Goal: Task Accomplishment & Management: Complete application form

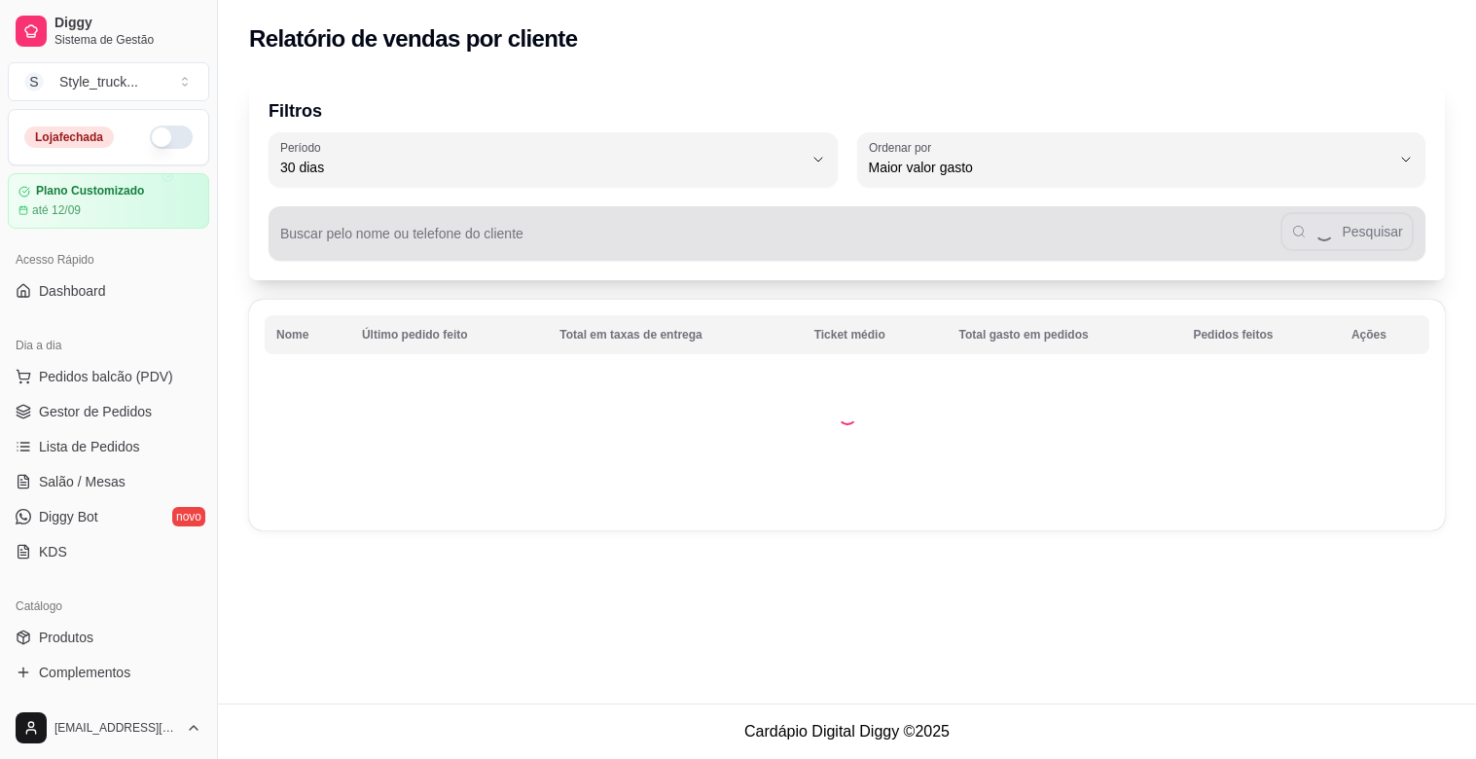
select select "30"
select select "HIGHEST_TOTAL_SPENT_WITH_ORDERS"
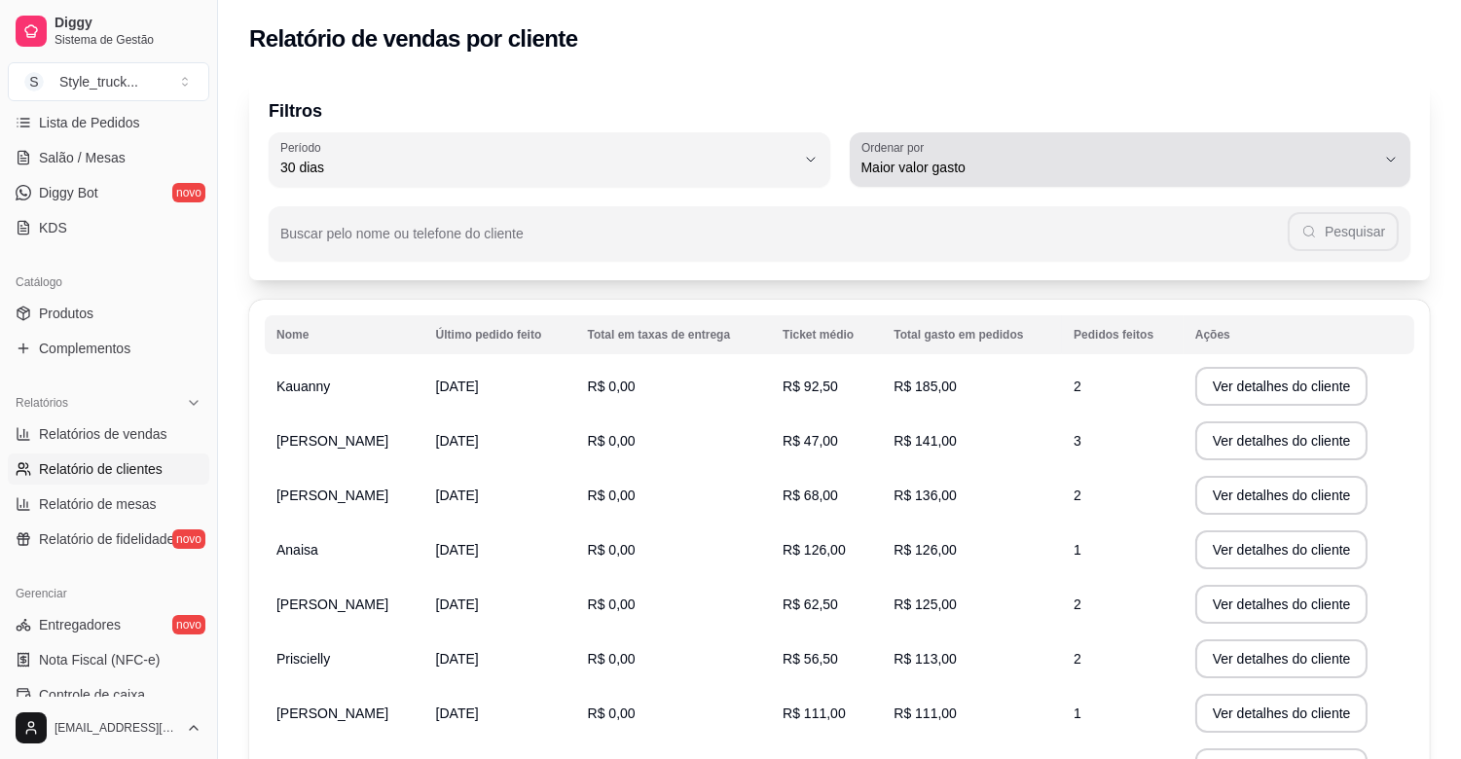
click at [1409, 144] on button "Ordenar por Maior valor gasto" at bounding box center [1130, 159] width 561 height 54
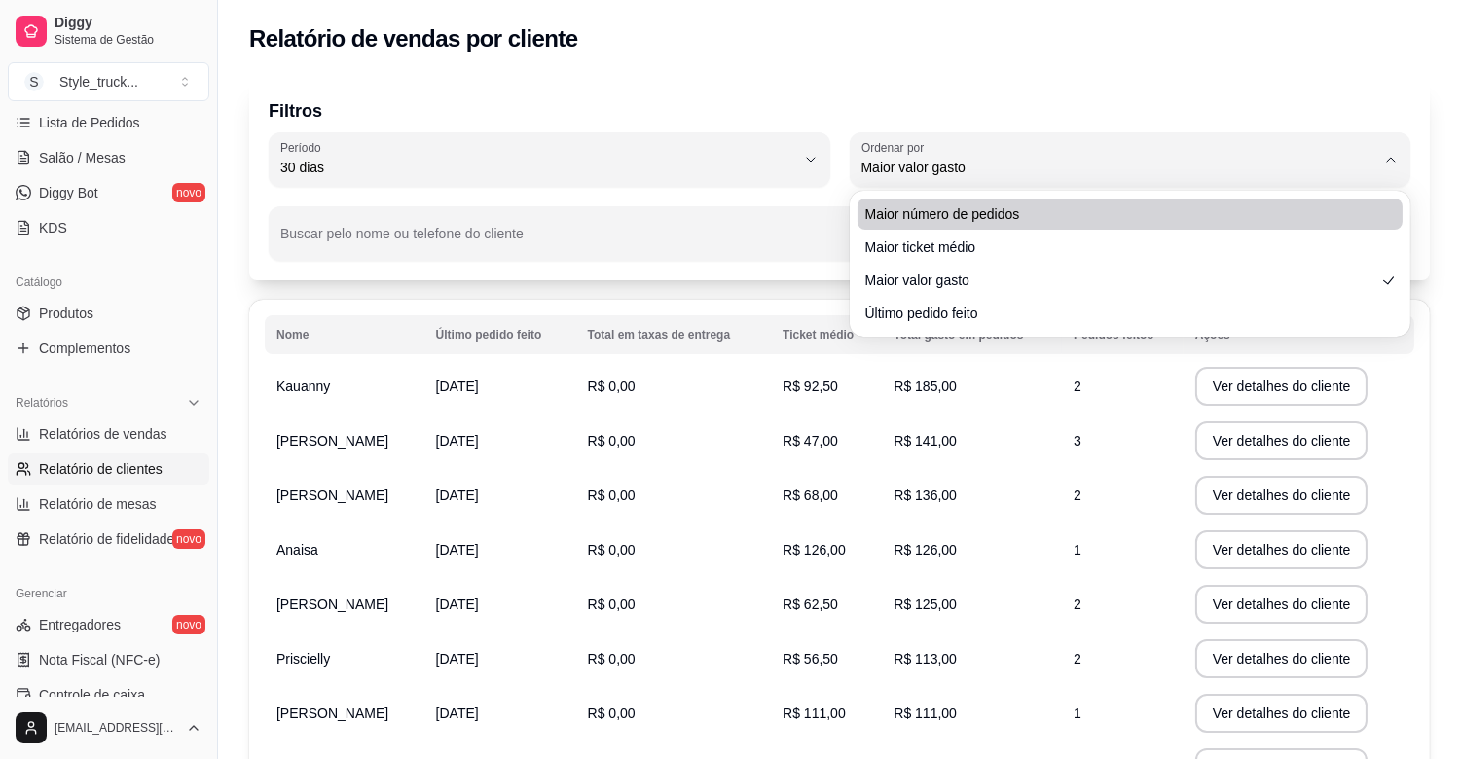
click at [1012, 215] on span "Maior número de pedidos" at bounding box center [1120, 213] width 511 height 19
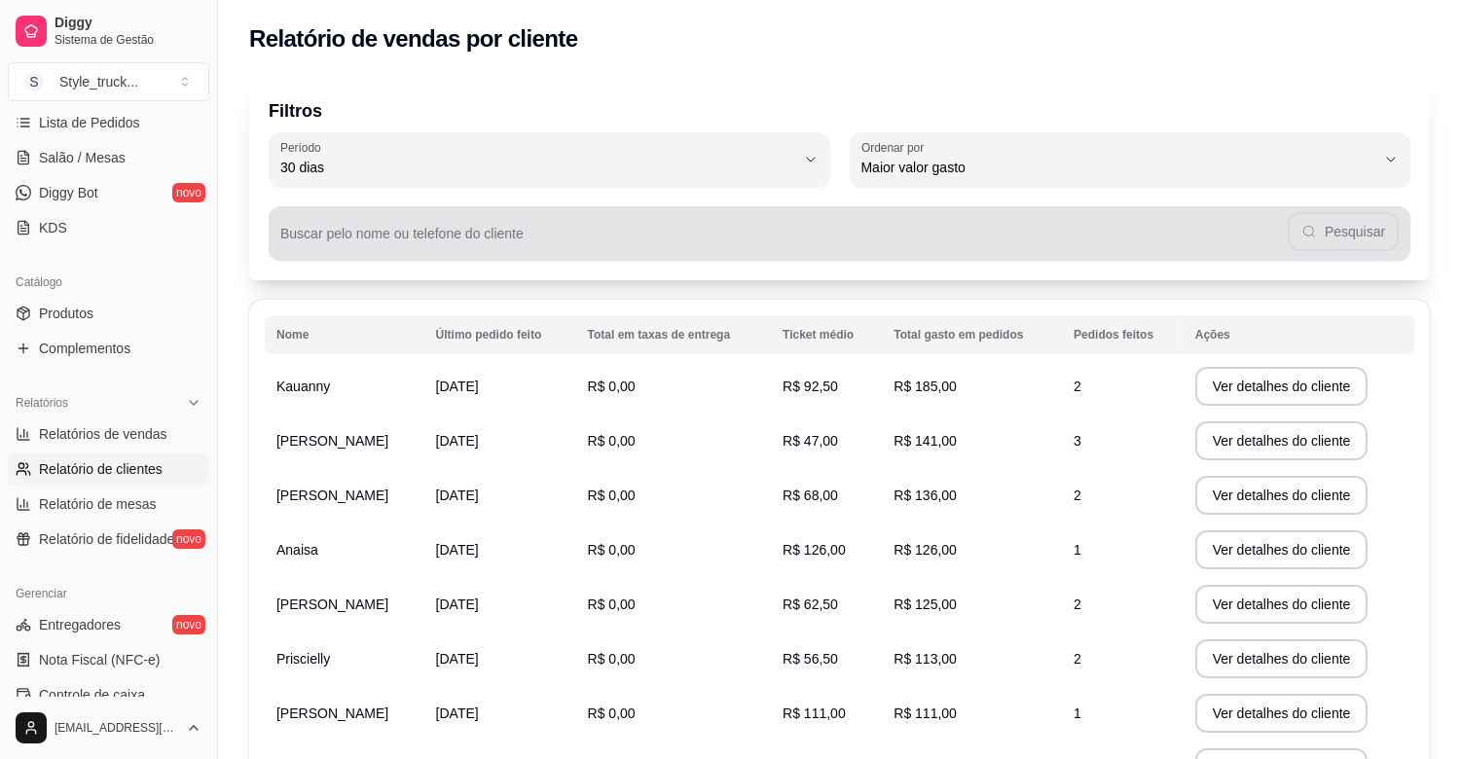
click at [366, 220] on div "Pesquisar" at bounding box center [839, 233] width 1118 height 39
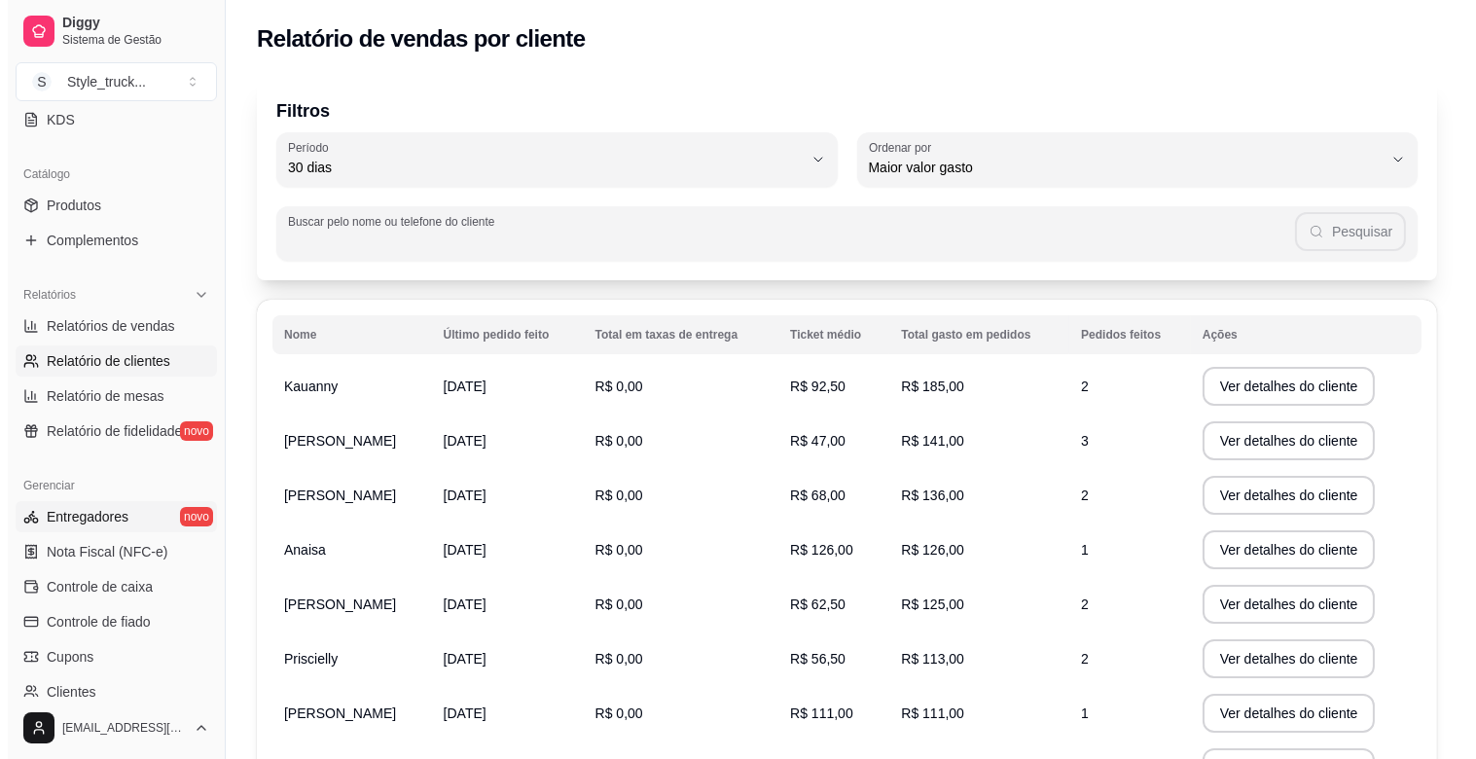
scroll to position [640, 0]
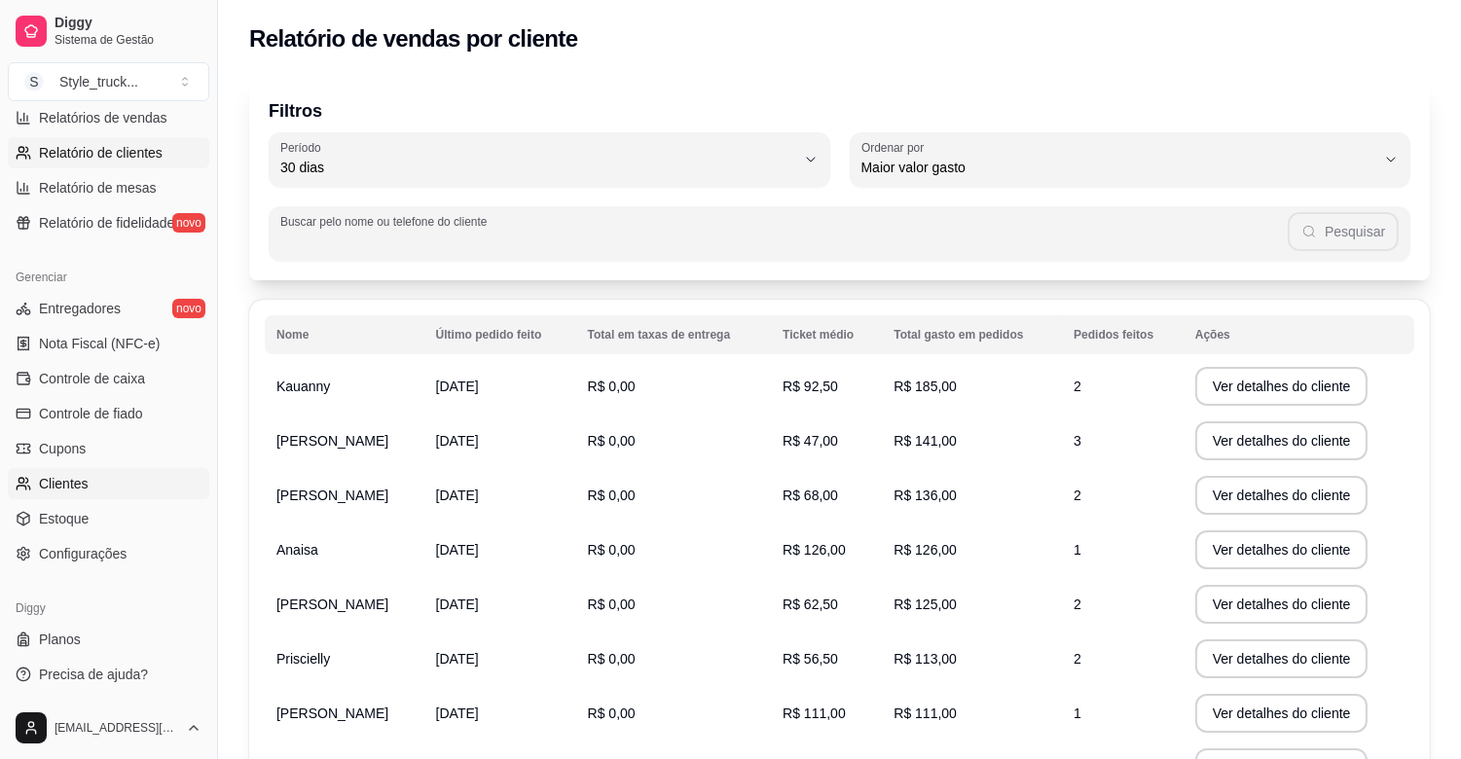
click at [43, 485] on span "Clientes" at bounding box center [64, 483] width 50 height 19
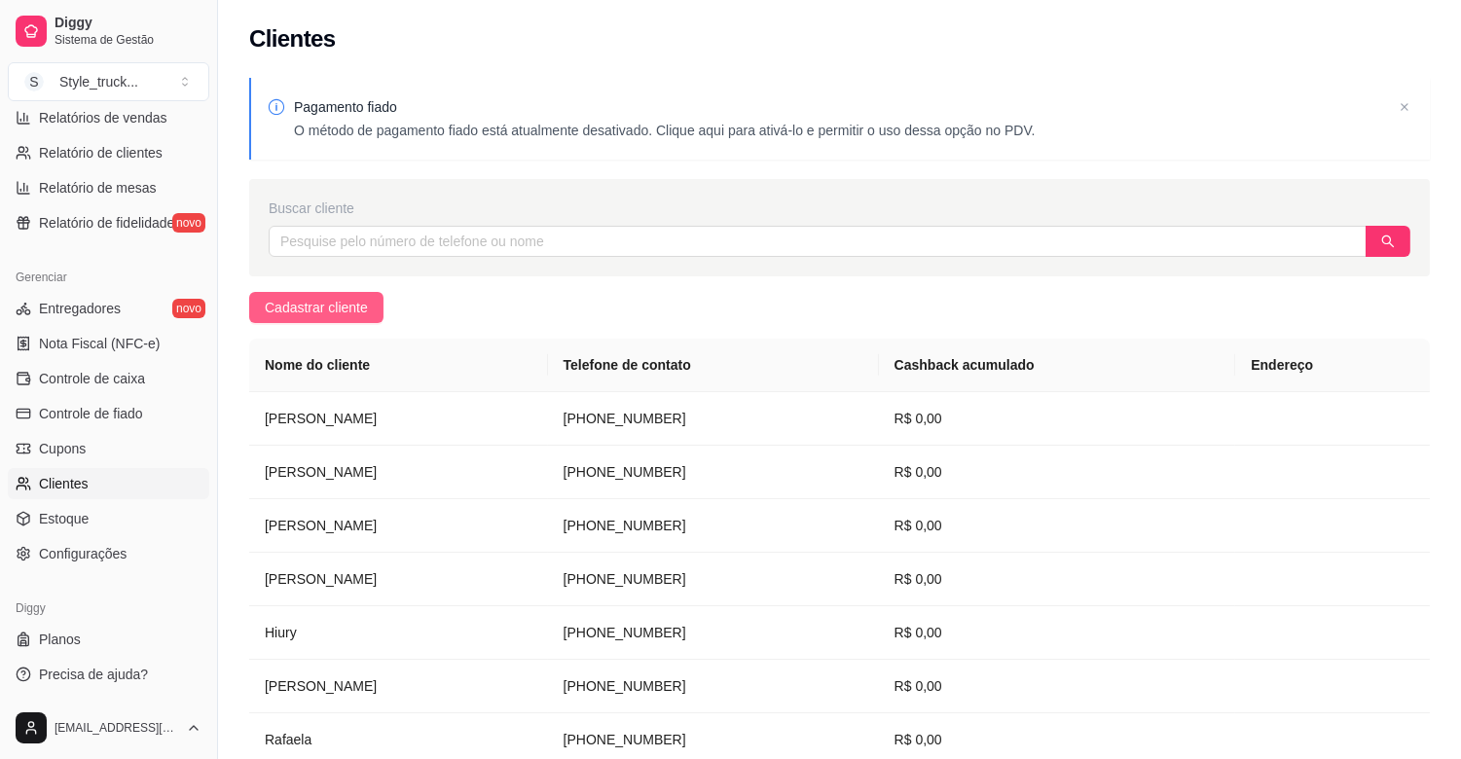
click at [274, 302] on span "Cadastrar cliente" at bounding box center [316, 307] width 103 height 21
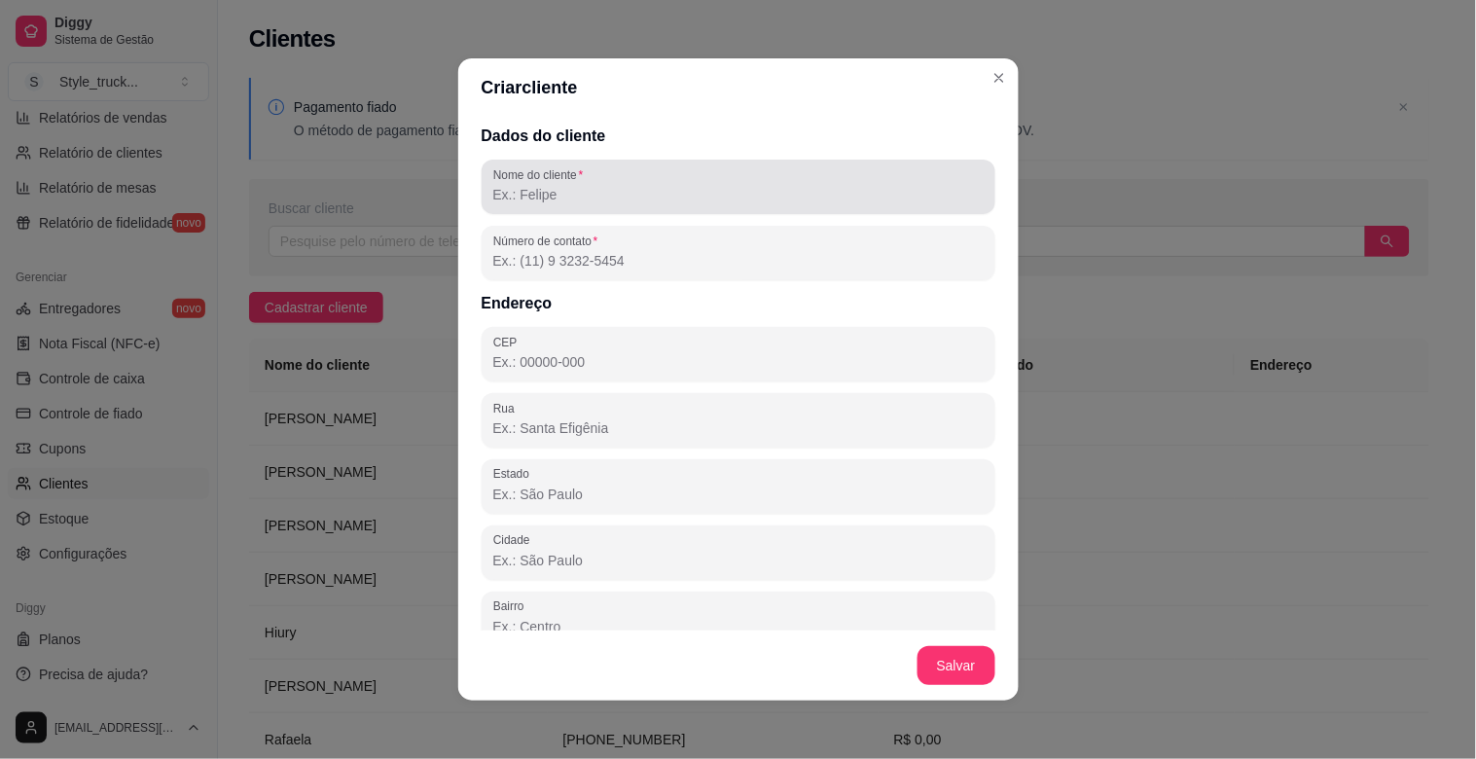
click at [522, 181] on label "Nome do cliente" at bounding box center [541, 174] width 96 height 17
click at [522, 185] on input "Nome do cliente" at bounding box center [738, 194] width 490 height 19
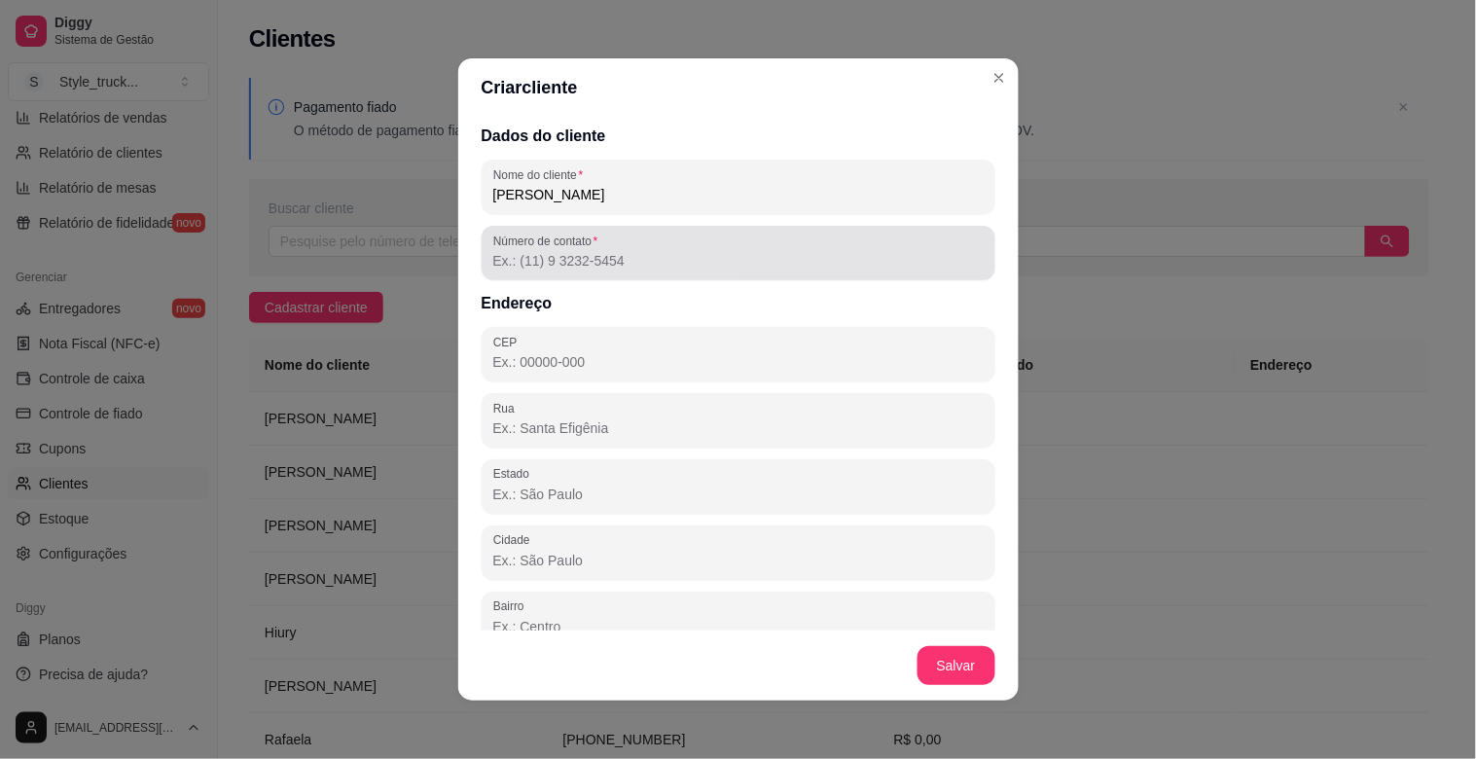
type input "[PERSON_NAME]"
click at [559, 255] on input "Número de contato" at bounding box center [738, 260] width 490 height 19
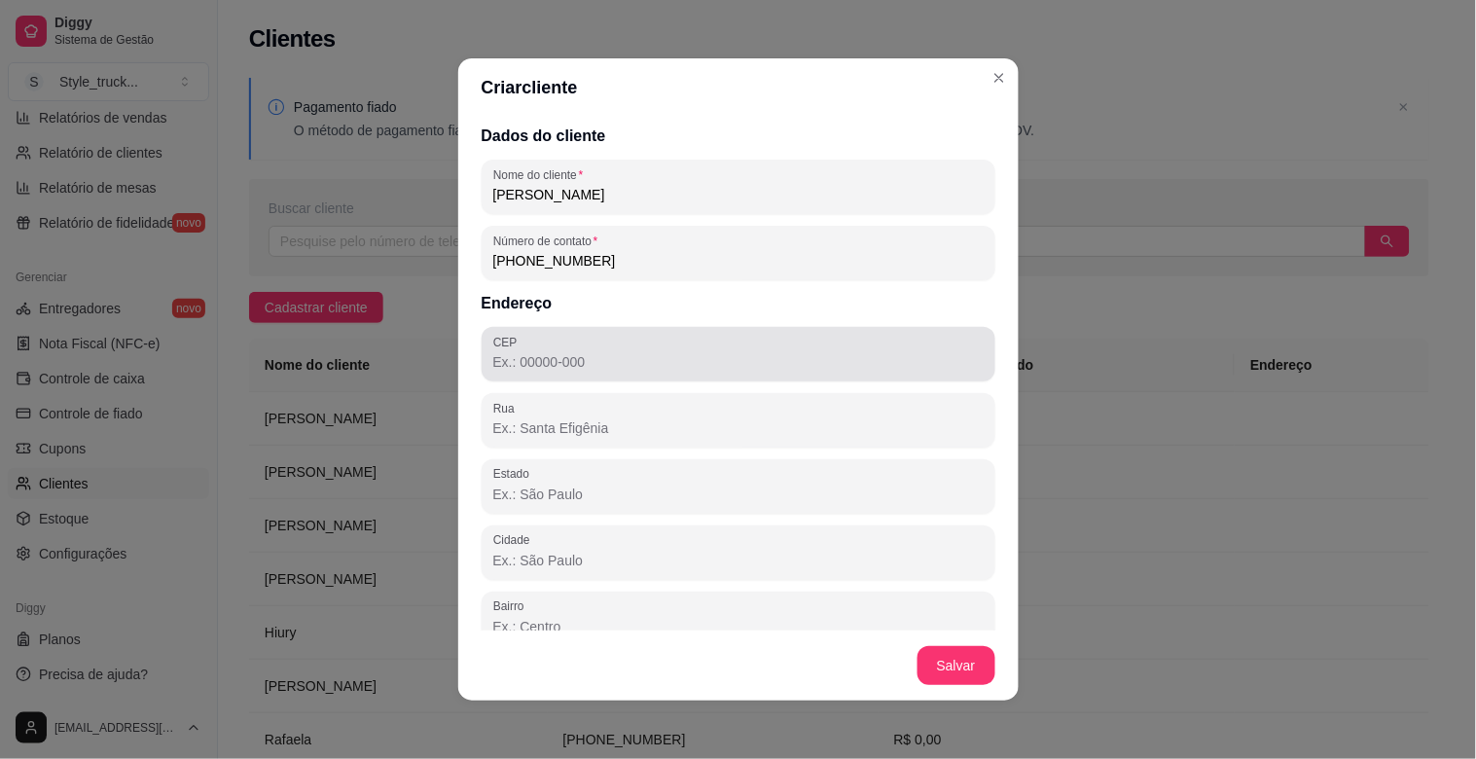
type input "[PHONE_NUMBER]"
click at [545, 346] on div at bounding box center [738, 354] width 490 height 39
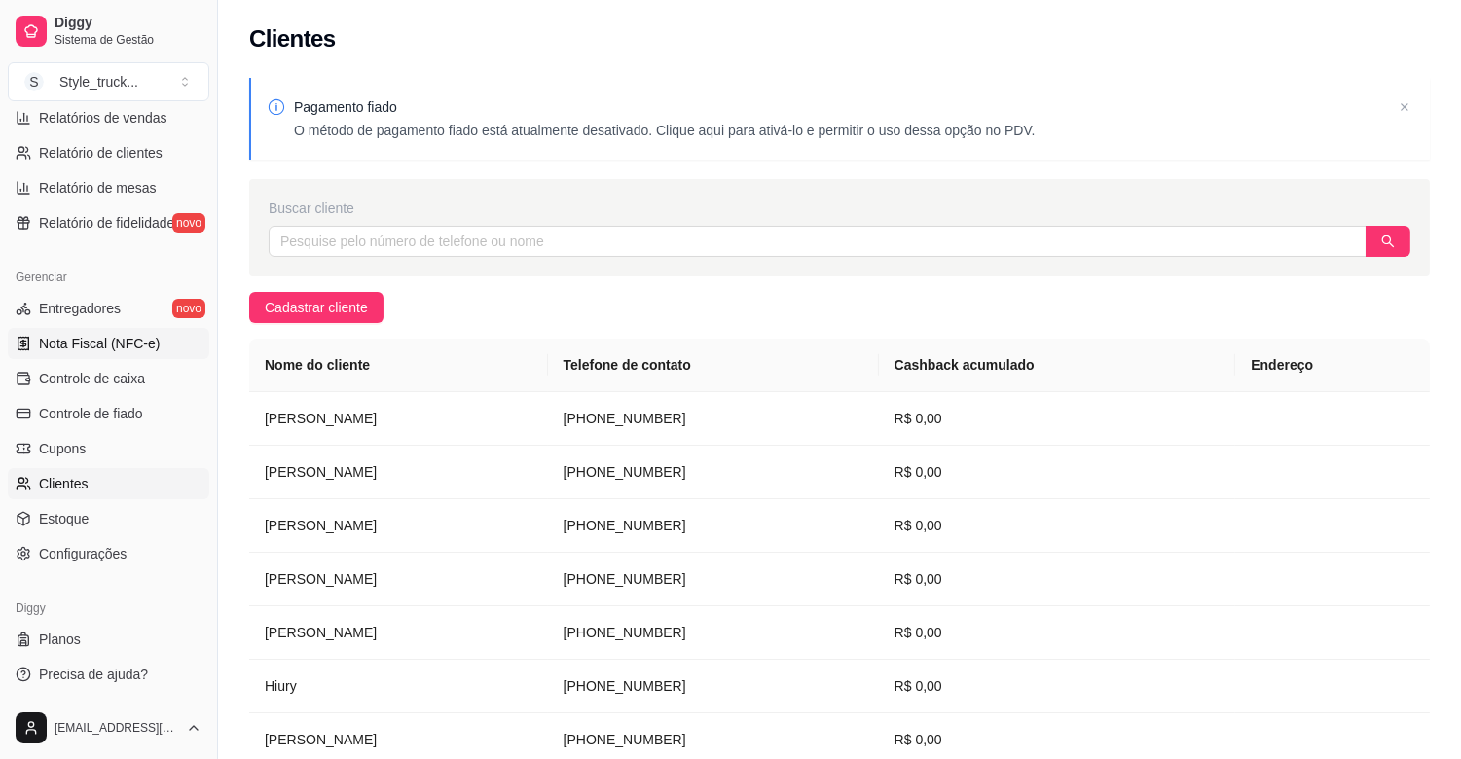
click at [90, 346] on span "Nota Fiscal (NFC-e)" at bounding box center [99, 343] width 121 height 19
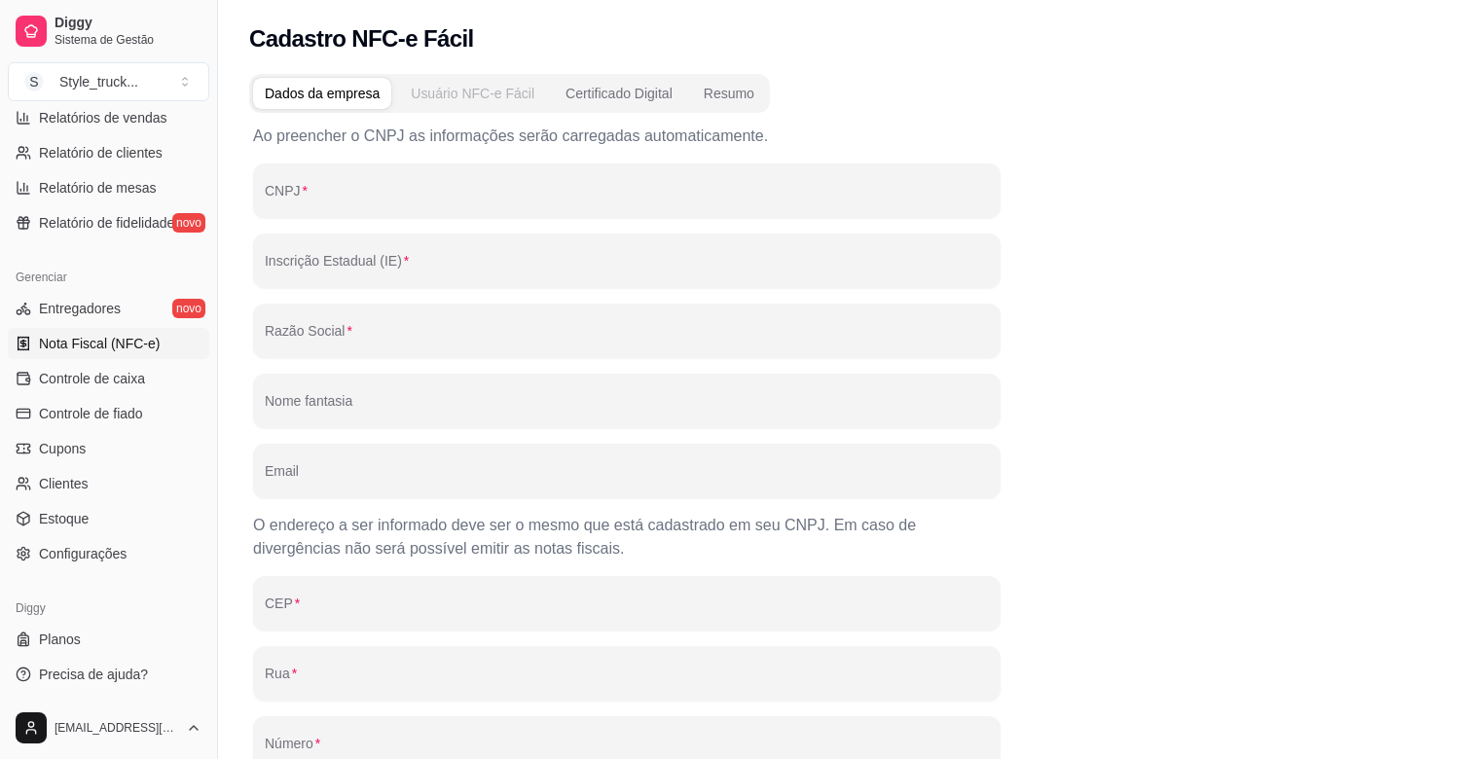
click at [467, 101] on div "Usuário NFC-e Fácil" at bounding box center [473, 93] width 124 height 19
click at [625, 84] on div "Certificado Digital" at bounding box center [618, 93] width 107 height 19
click at [586, 93] on div "Certificado Digital" at bounding box center [618, 93] width 107 height 19
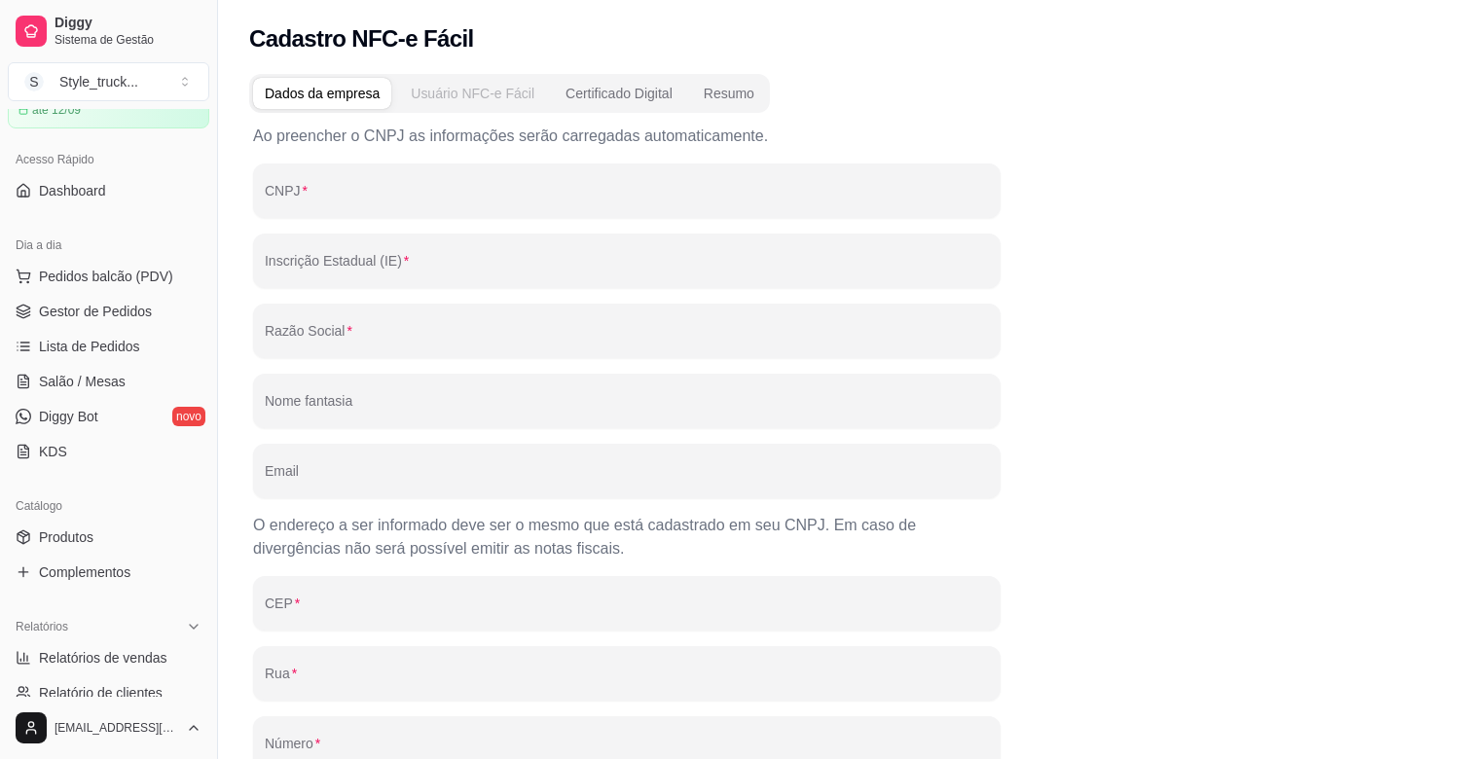
click at [468, 90] on div "Usuário NFC-e Fácil" at bounding box center [473, 93] width 124 height 19
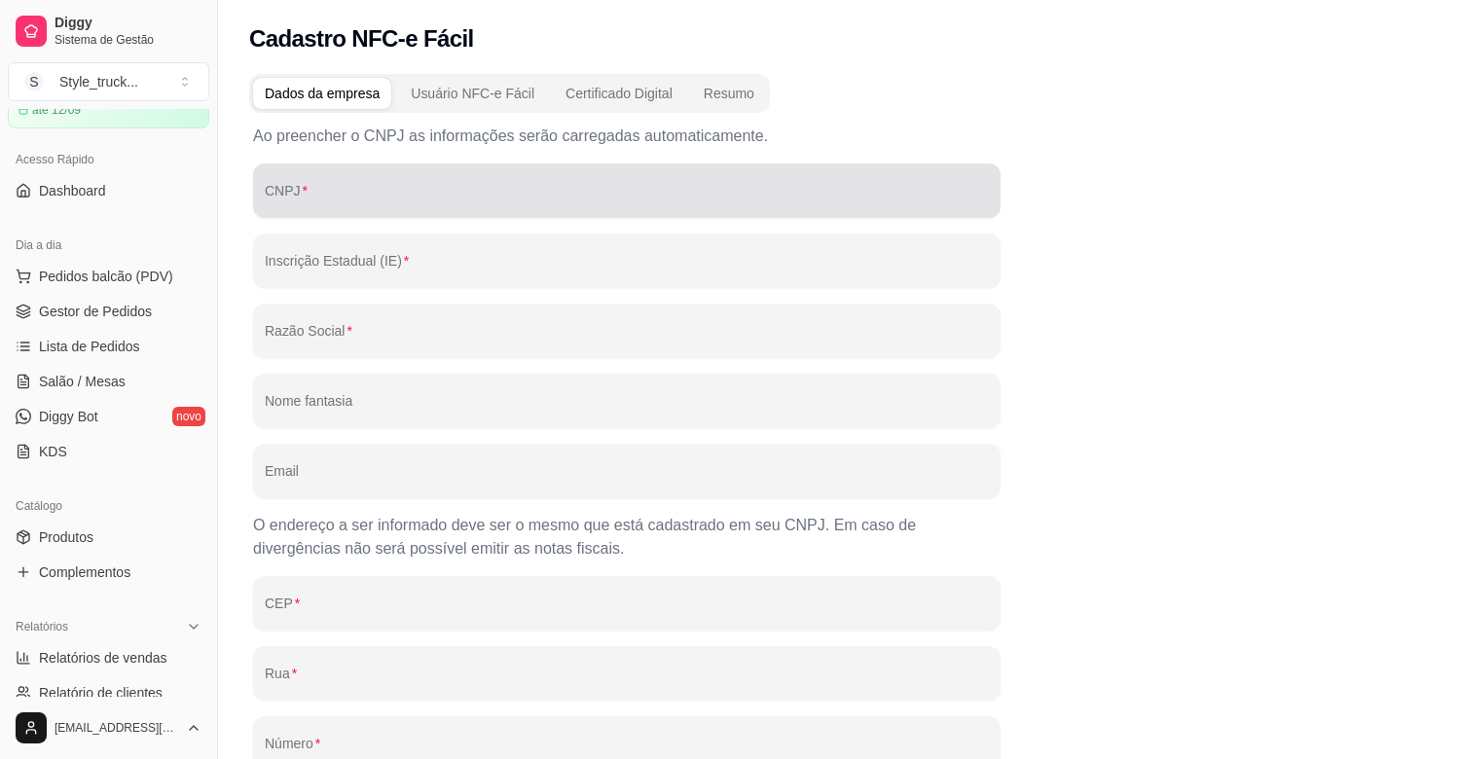
click at [347, 196] on input "CNPJ" at bounding box center [627, 198] width 724 height 19
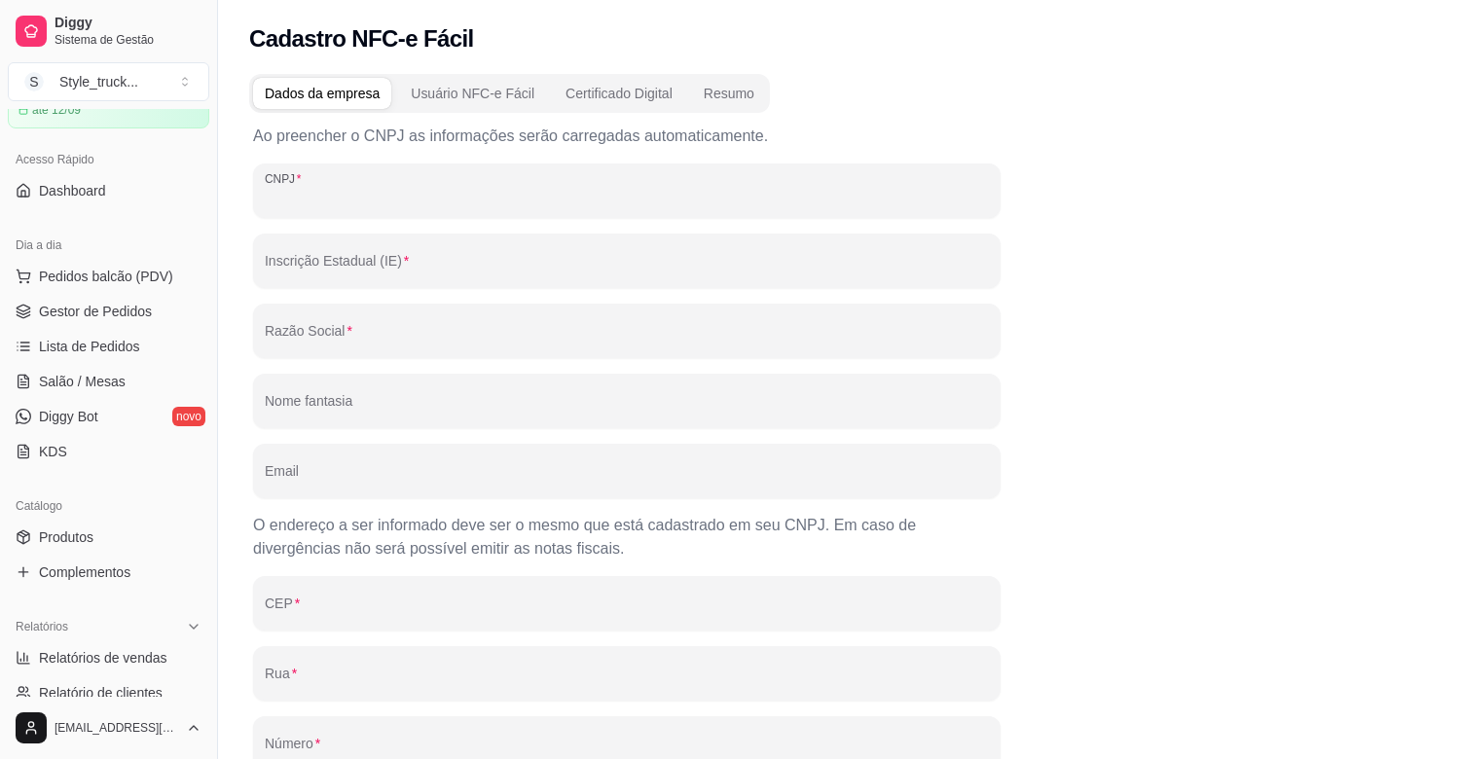
paste input "62.110.691/0001-33"
type input "62.110.691/0001-33"
click at [327, 280] on div "Inscrição Estadual (IE)" at bounding box center [626, 261] width 747 height 54
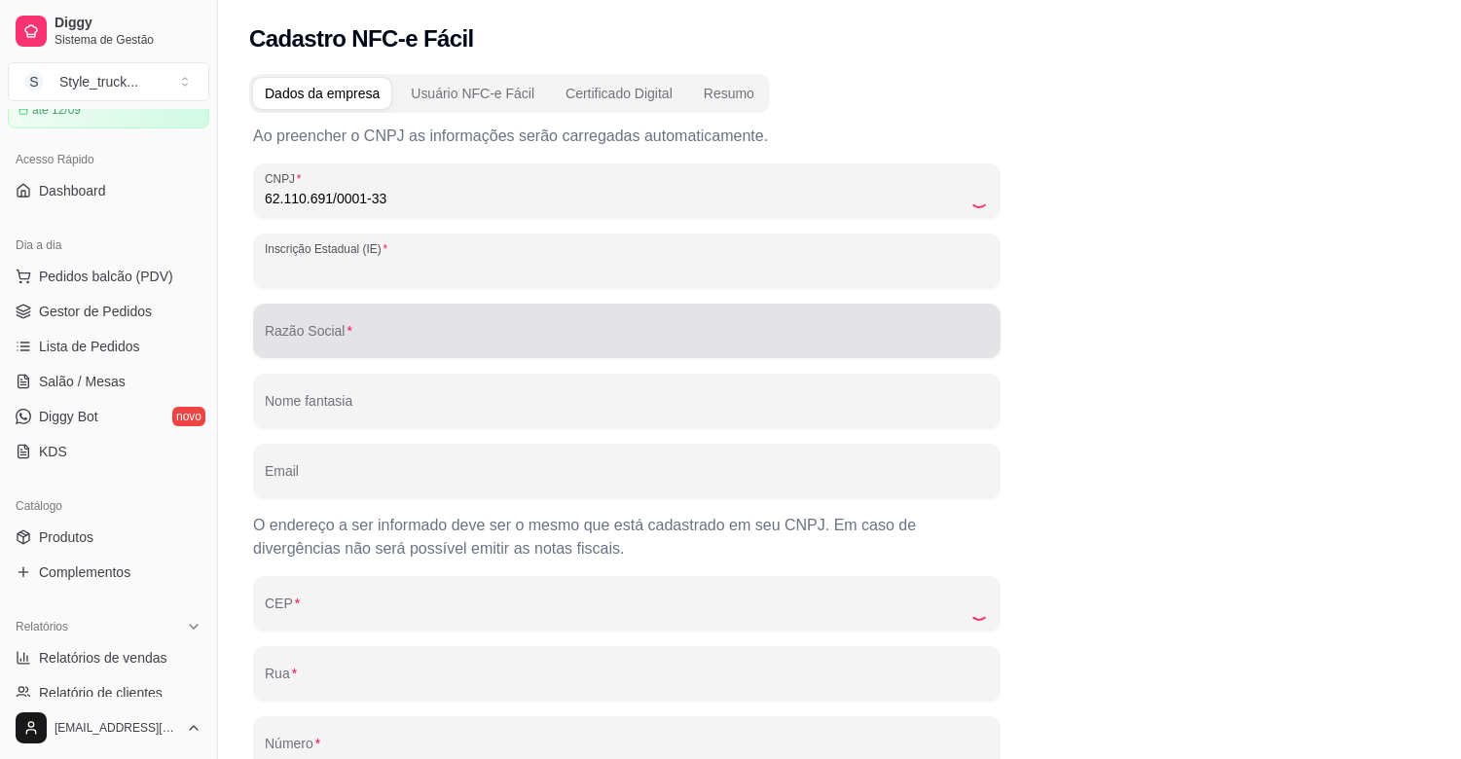
type input "203038258"
type input "62.110.691 [PERSON_NAME]"
type input "[EMAIL_ADDRESS][DOMAIN_NAME]"
type input "73850000"
type input "PRACA PRACA DA [GEOGRAPHIC_DATA]"
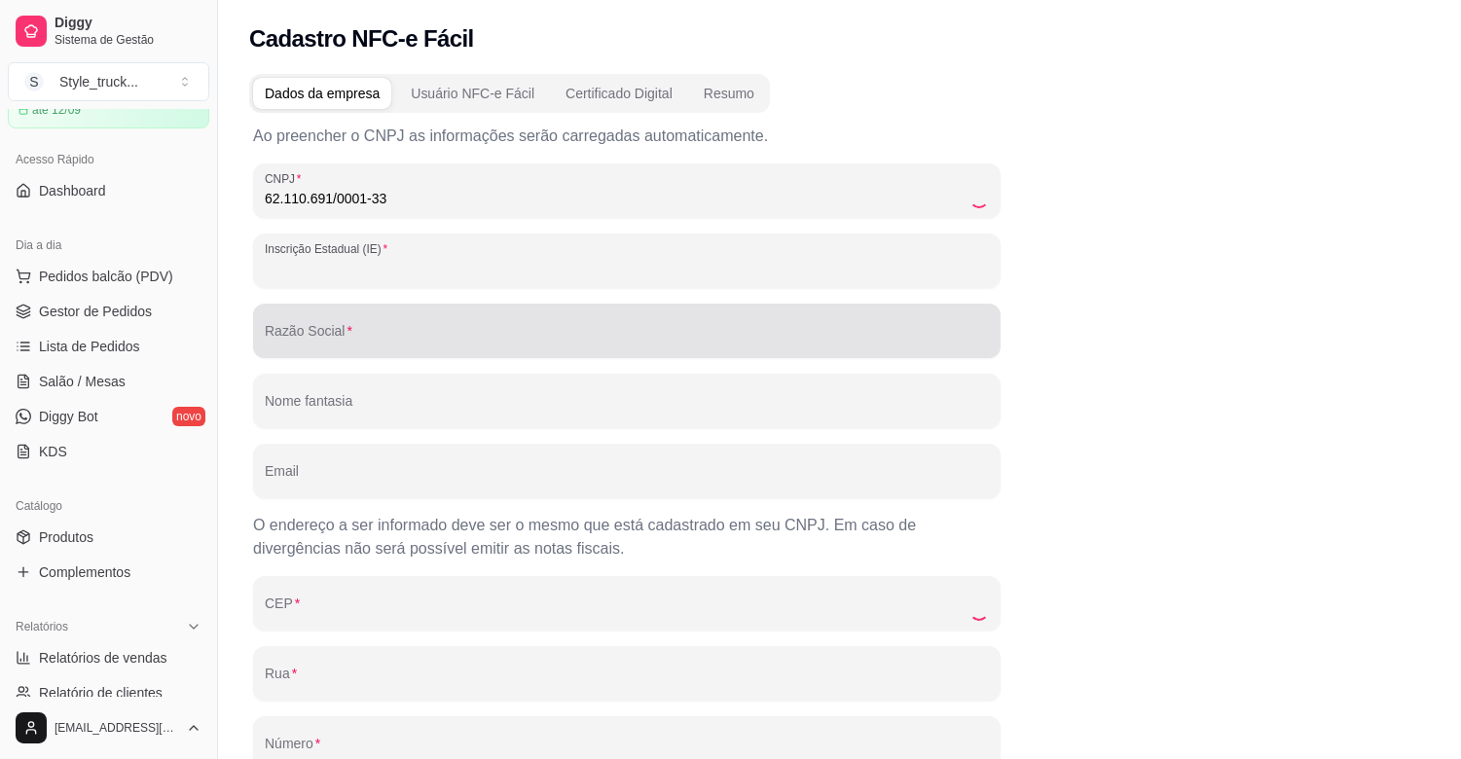
type input "RUA 97"
type input "VILA SAO JOAO"
type input "CRISTALINA"
type input "GO"
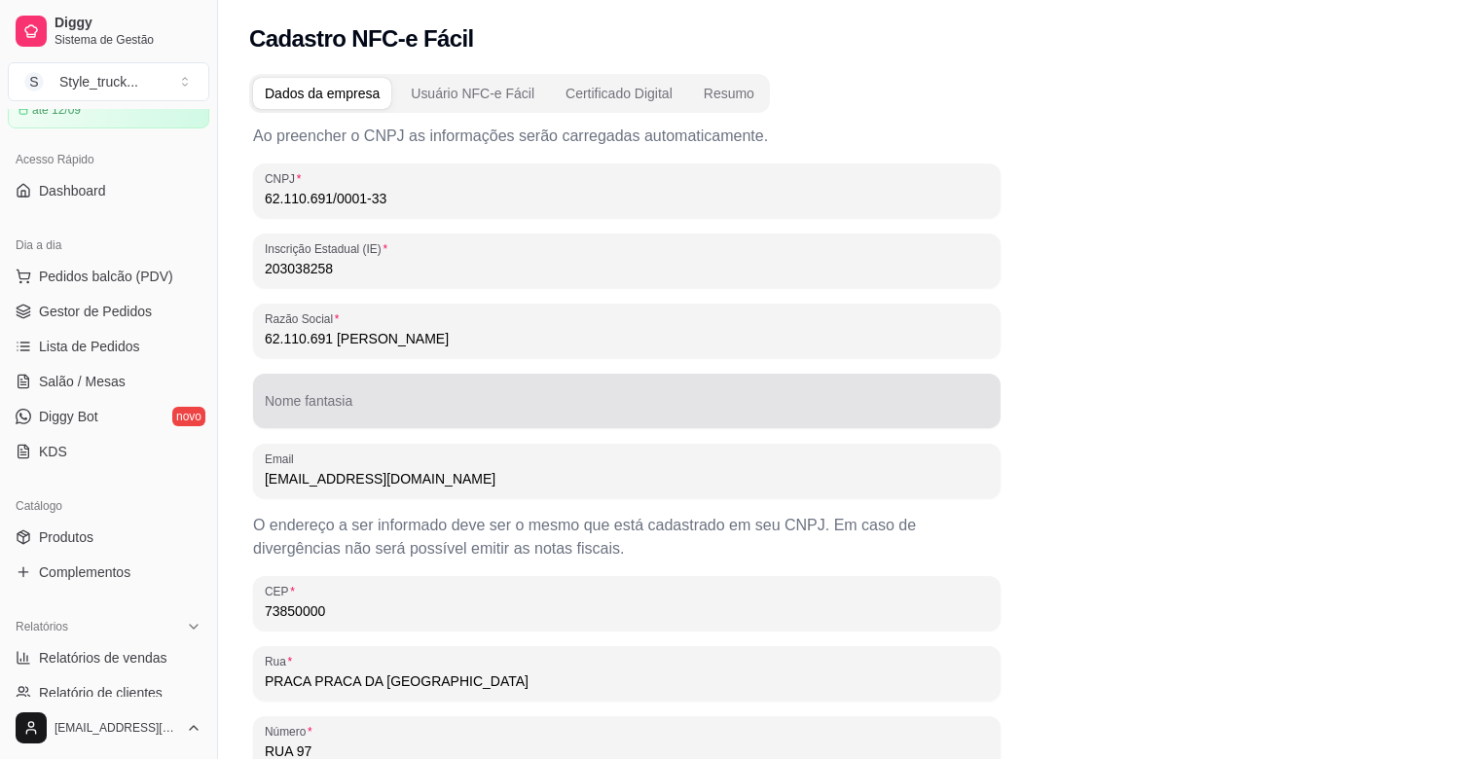
click at [452, 413] on input "Nome fantasia" at bounding box center [627, 408] width 724 height 19
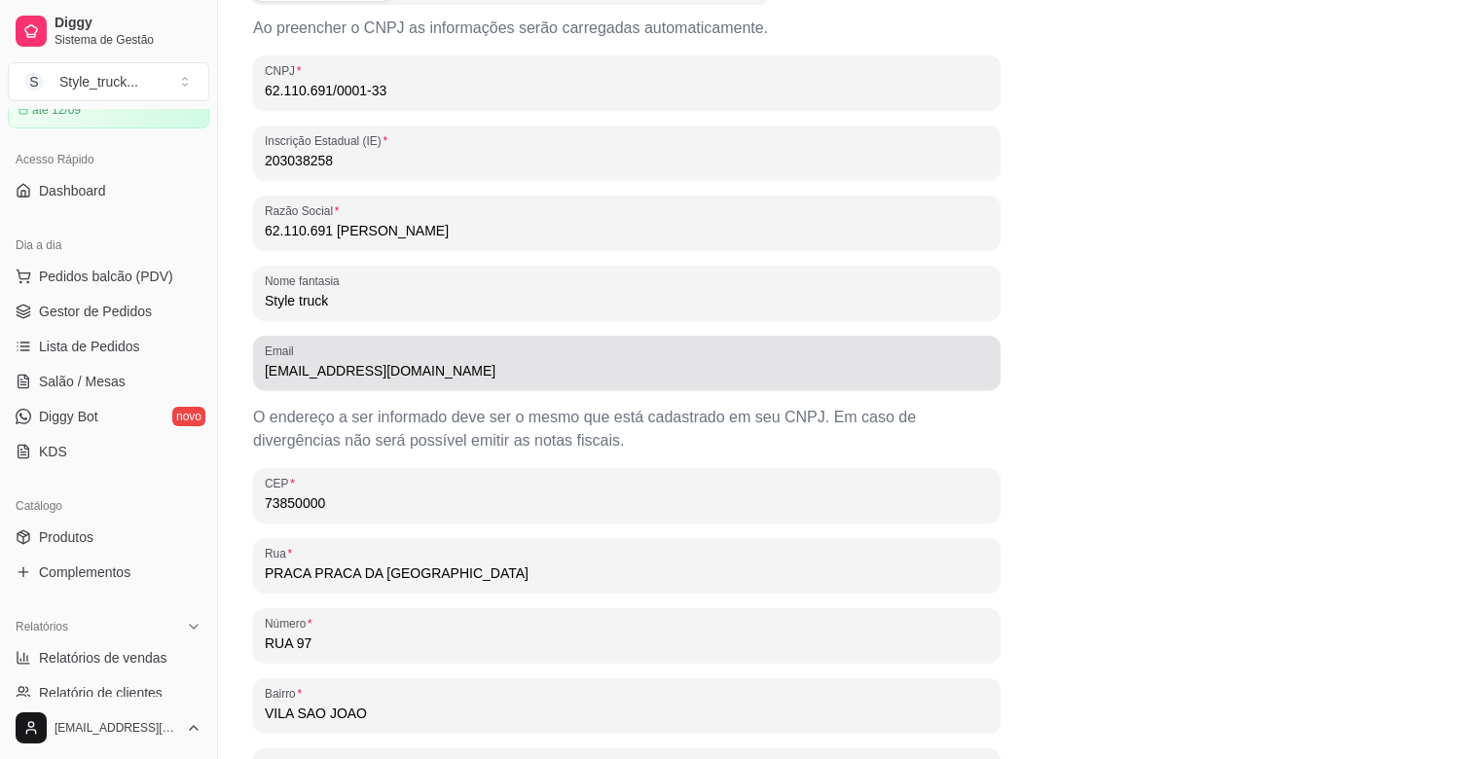
scroll to position [343, 0]
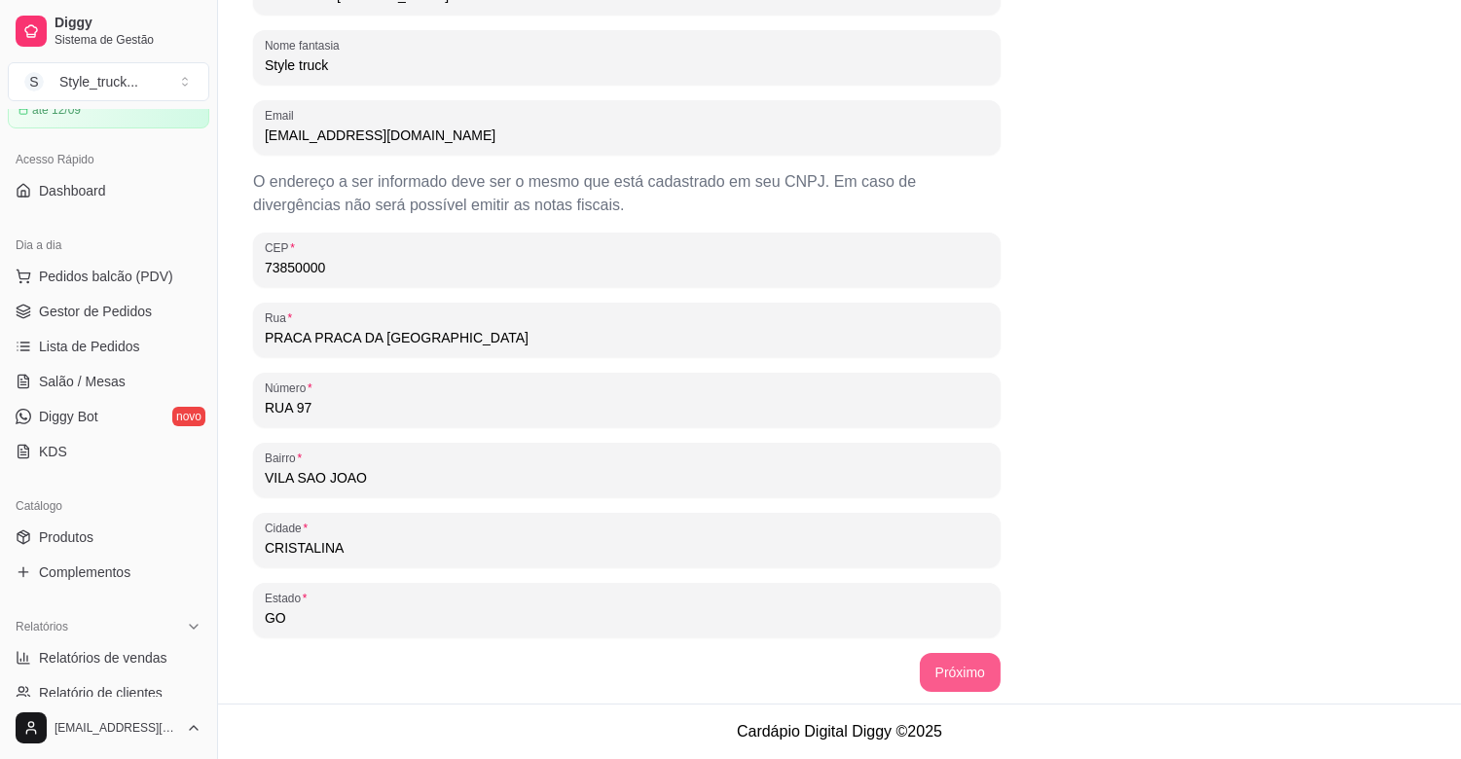
type input "Style truck"
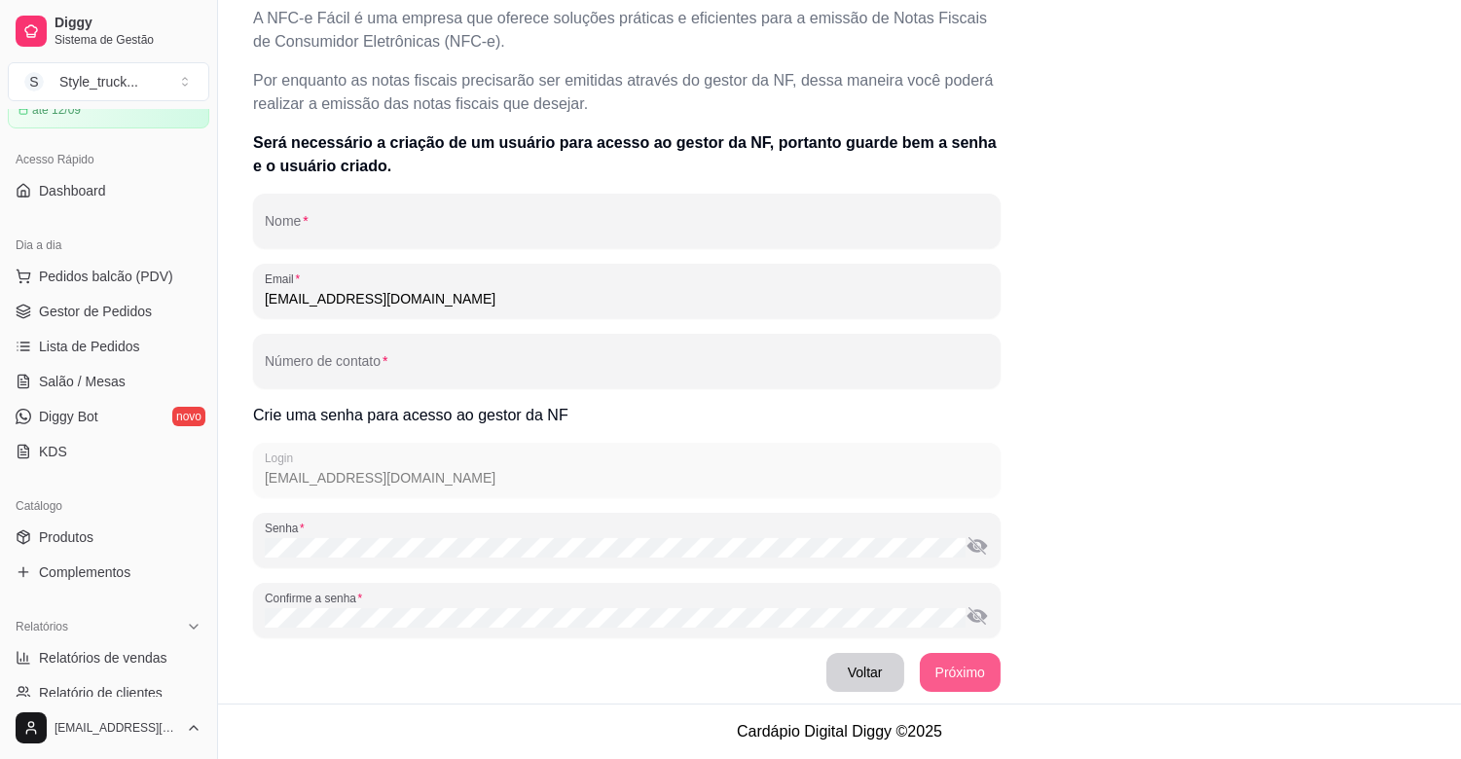
scroll to position [118, 0]
click at [434, 222] on input "[PERSON_NAME]" at bounding box center [627, 228] width 724 height 19
click at [372, 231] on input "[PERSON_NAME]" at bounding box center [627, 228] width 724 height 19
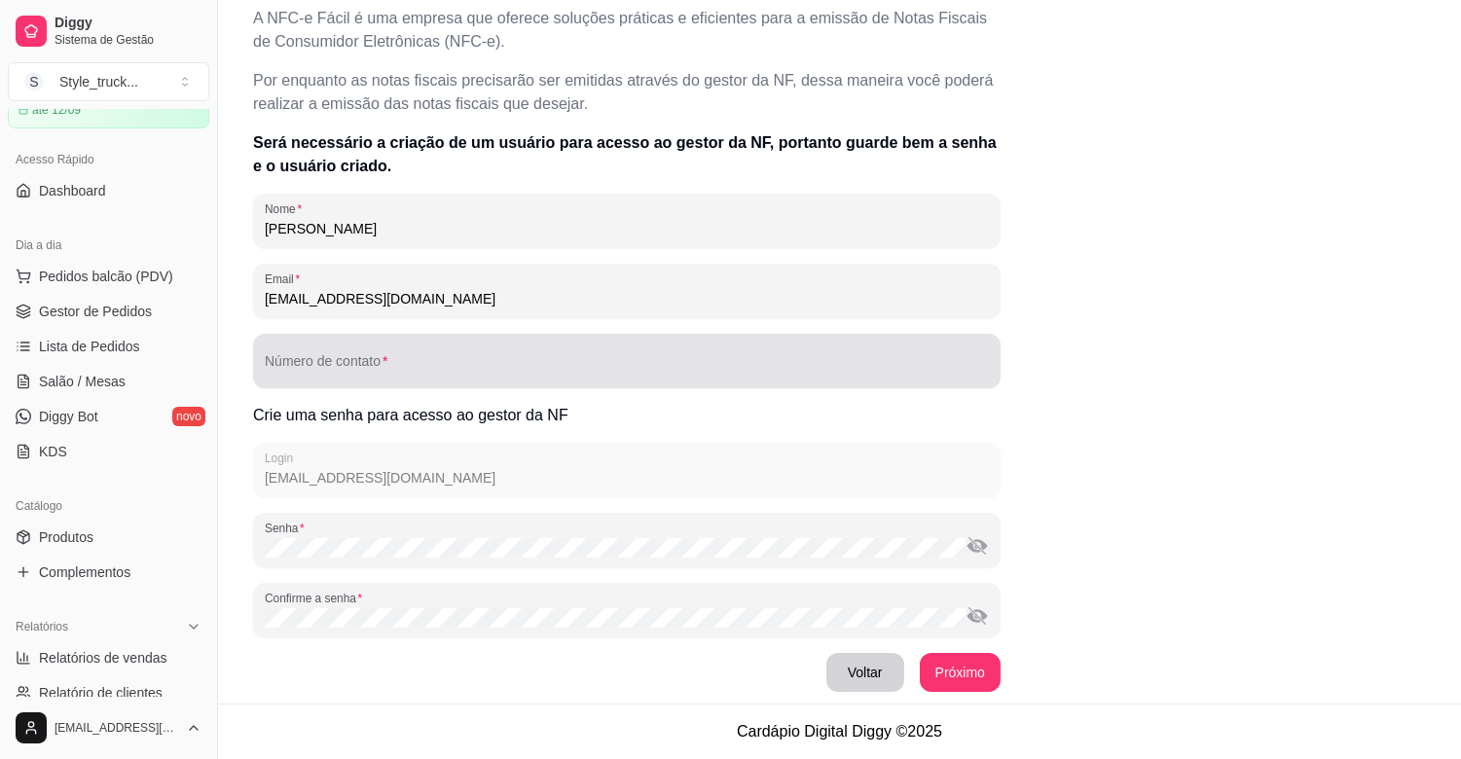
type input "[PERSON_NAME]"
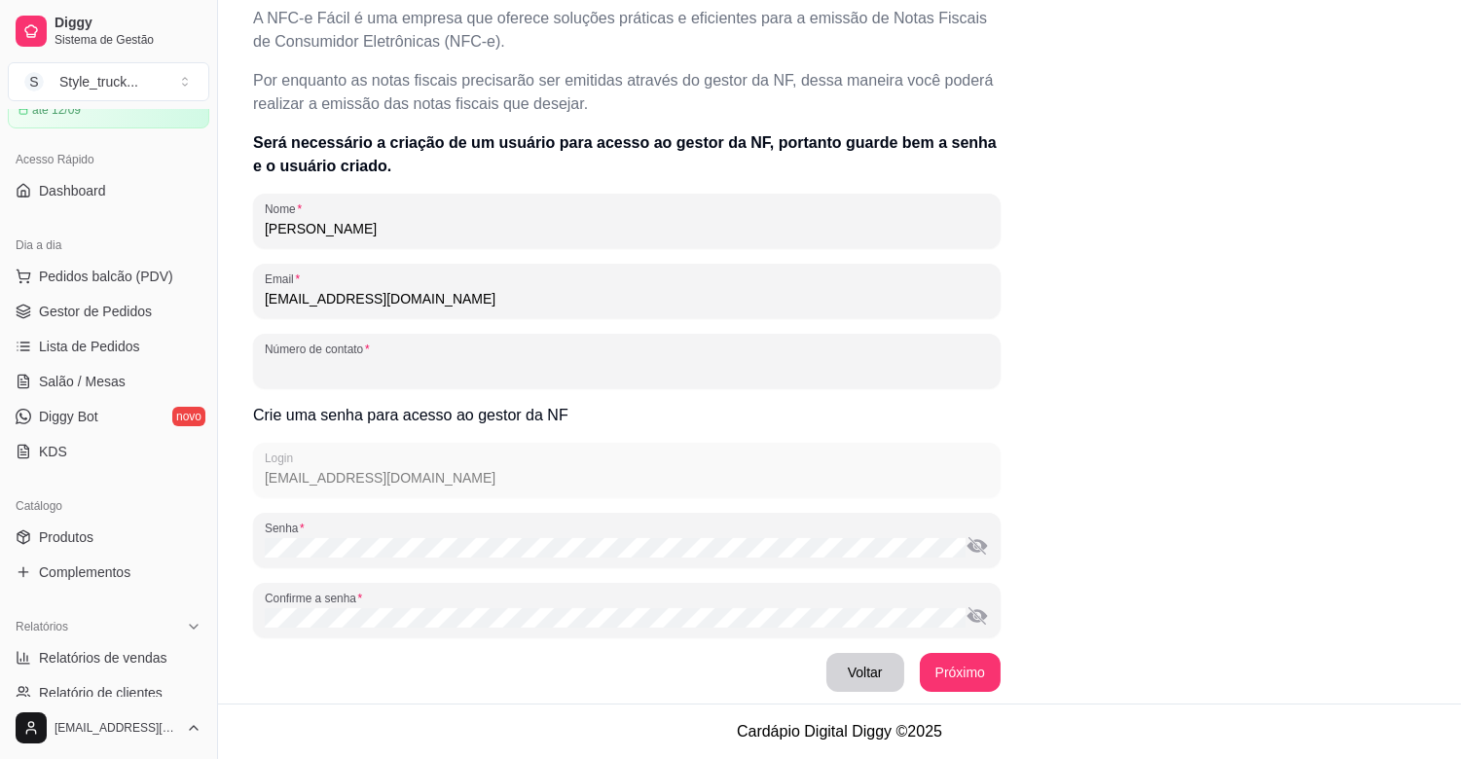
click at [336, 359] on input "Número de contato" at bounding box center [627, 368] width 724 height 19
type input "[PHONE_NUMBER]"
click at [354, 474] on div "A NFC-e Fácil é uma empresa que oferece soluções práticas e eficientes para a e…" at bounding box center [626, 349] width 747 height 685
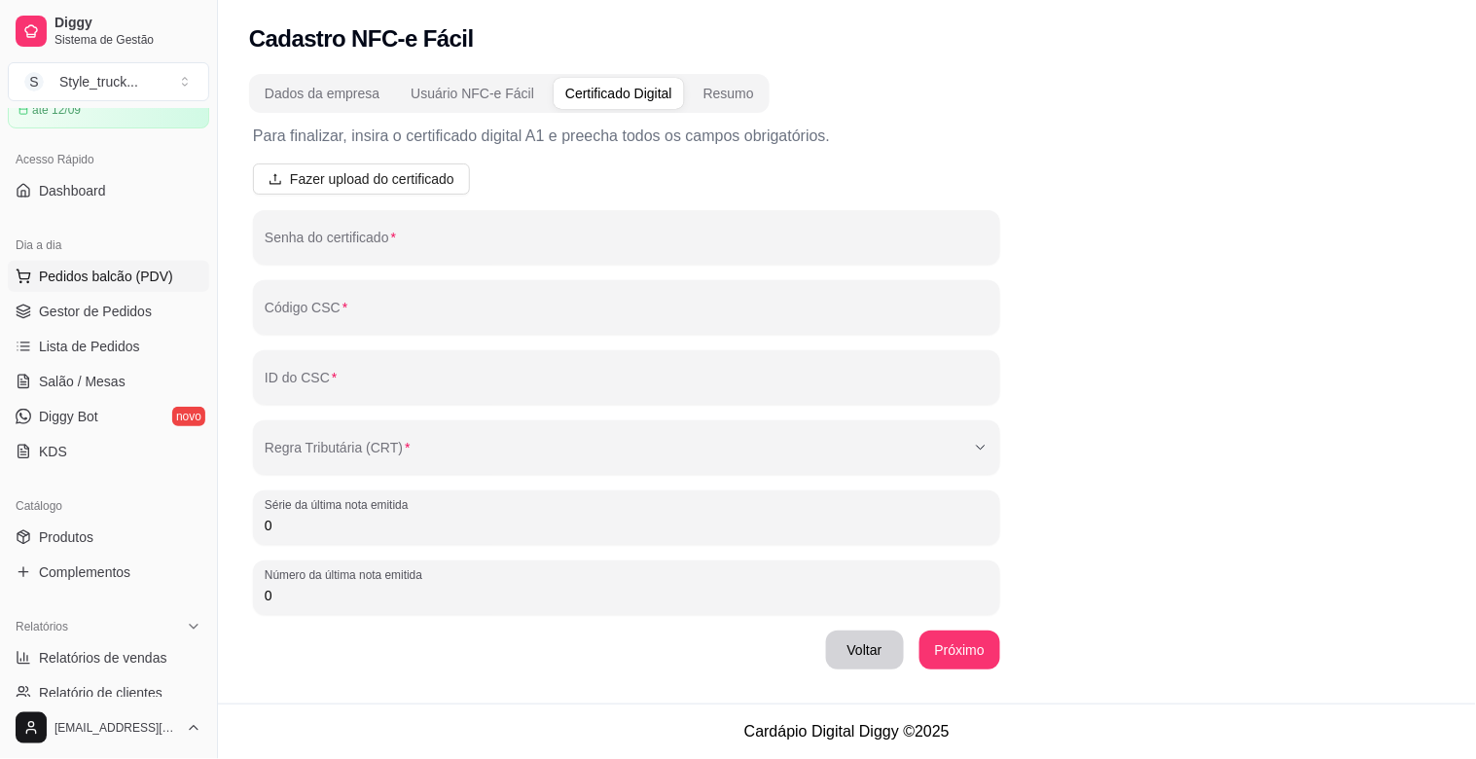
scroll to position [0, 0]
